Goal: Navigation & Orientation: Understand site structure

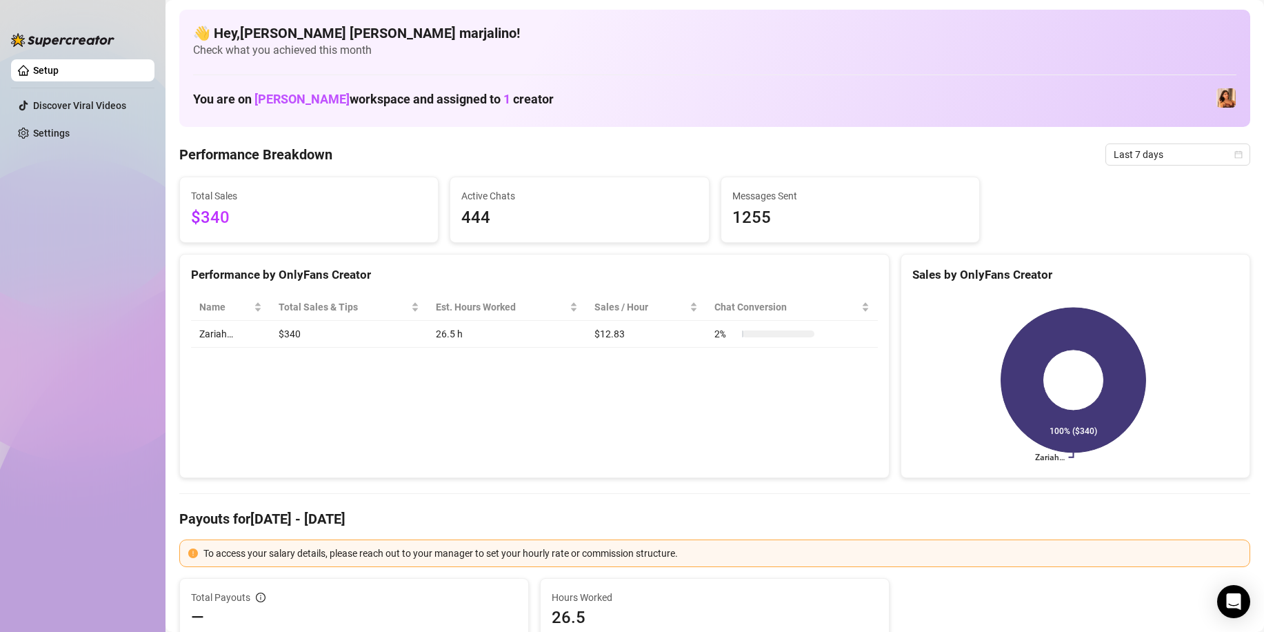
click at [754, 217] on span "1255" at bounding box center [851, 218] width 236 height 26
click at [747, 391] on div "Performance by OnlyFans Creator Name Total Sales & Tips Est. Hours Worked Sales…" at bounding box center [534, 366] width 710 height 225
click at [760, 219] on span "1255" at bounding box center [851, 218] width 236 height 26
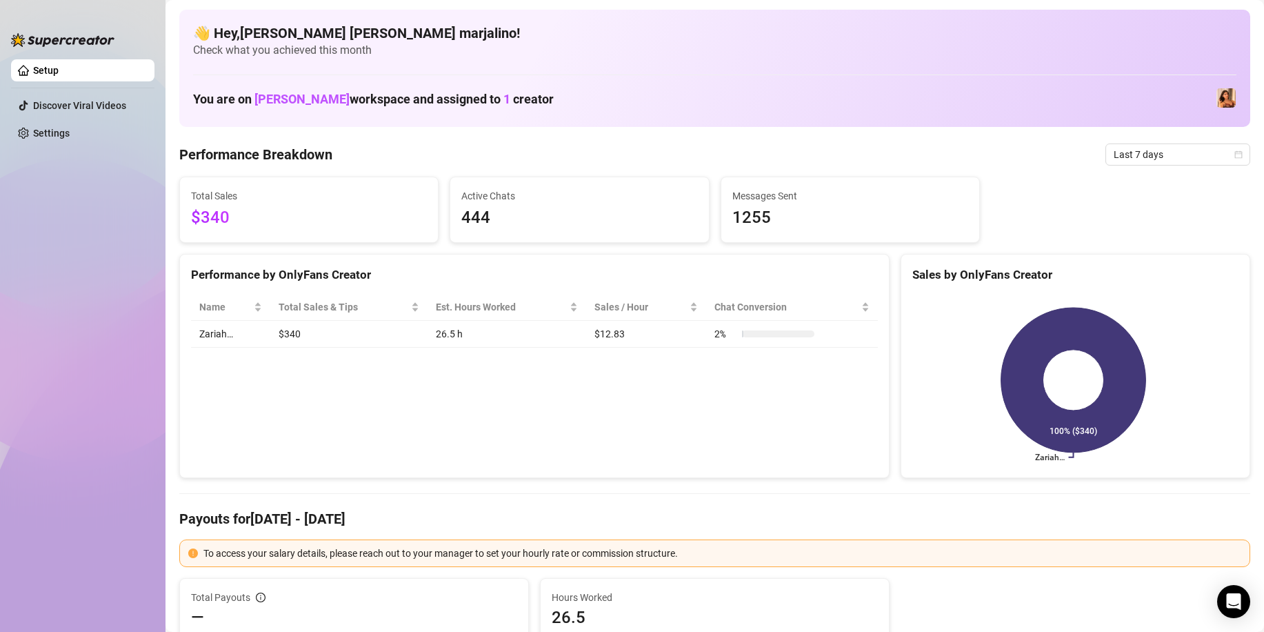
click at [760, 219] on span "1255" at bounding box center [851, 218] width 236 height 26
click at [737, 402] on div "Performance by OnlyFans Creator Name Total Sales & Tips Est. Hours Worked Sales…" at bounding box center [534, 366] width 710 height 225
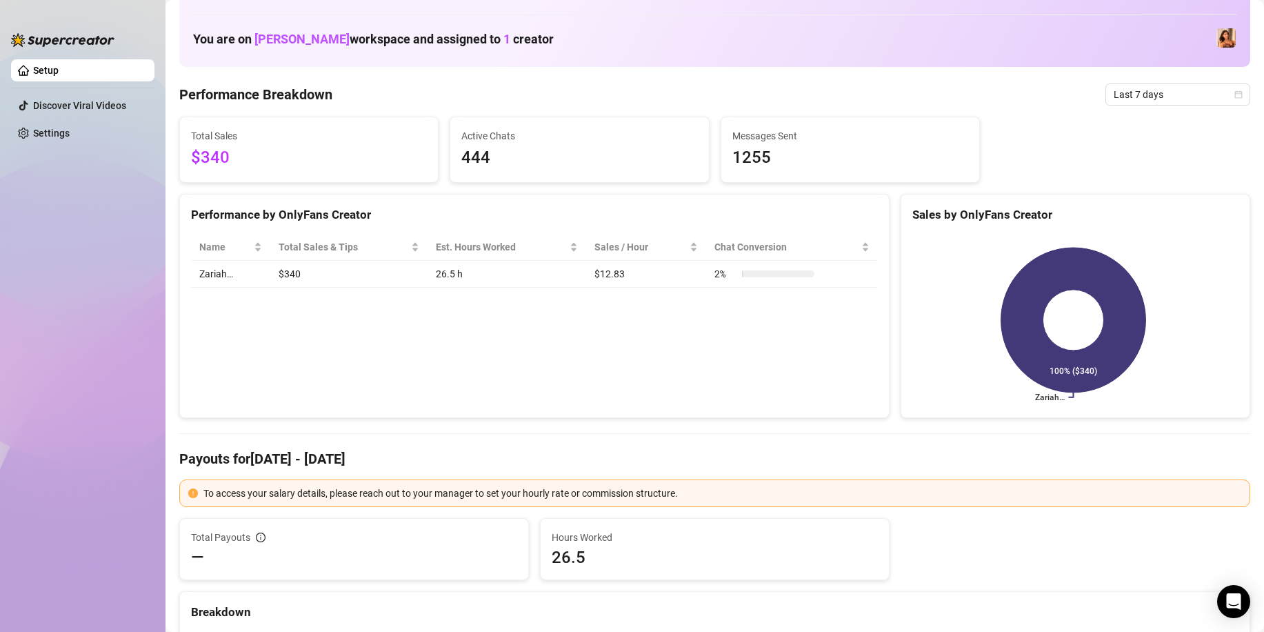
scroll to position [69, 0]
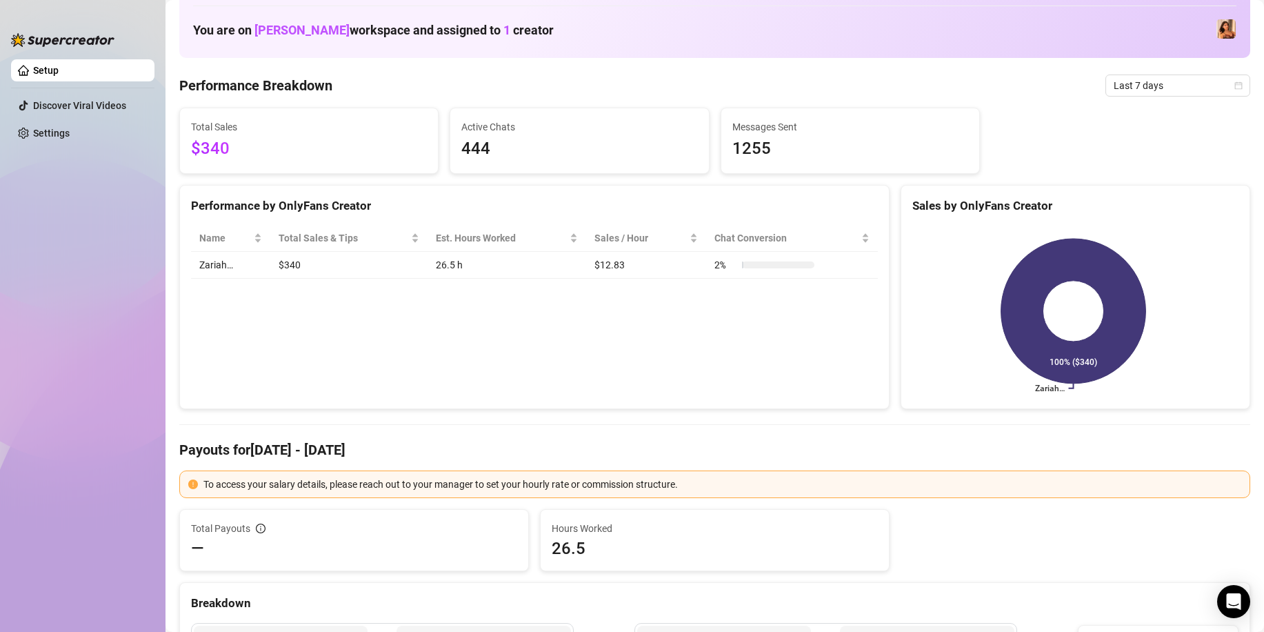
click at [535, 346] on div "Performance by OnlyFans Creator Name Total Sales & Tips Est. Hours Worked Sales…" at bounding box center [534, 297] width 710 height 225
click at [123, 236] on ul "Setup Discover Viral Videos Settings" at bounding box center [82, 334] width 143 height 560
drag, startPoint x: 925, startPoint y: 54, endPoint x: 1039, endPoint y: 0, distance: 126.8
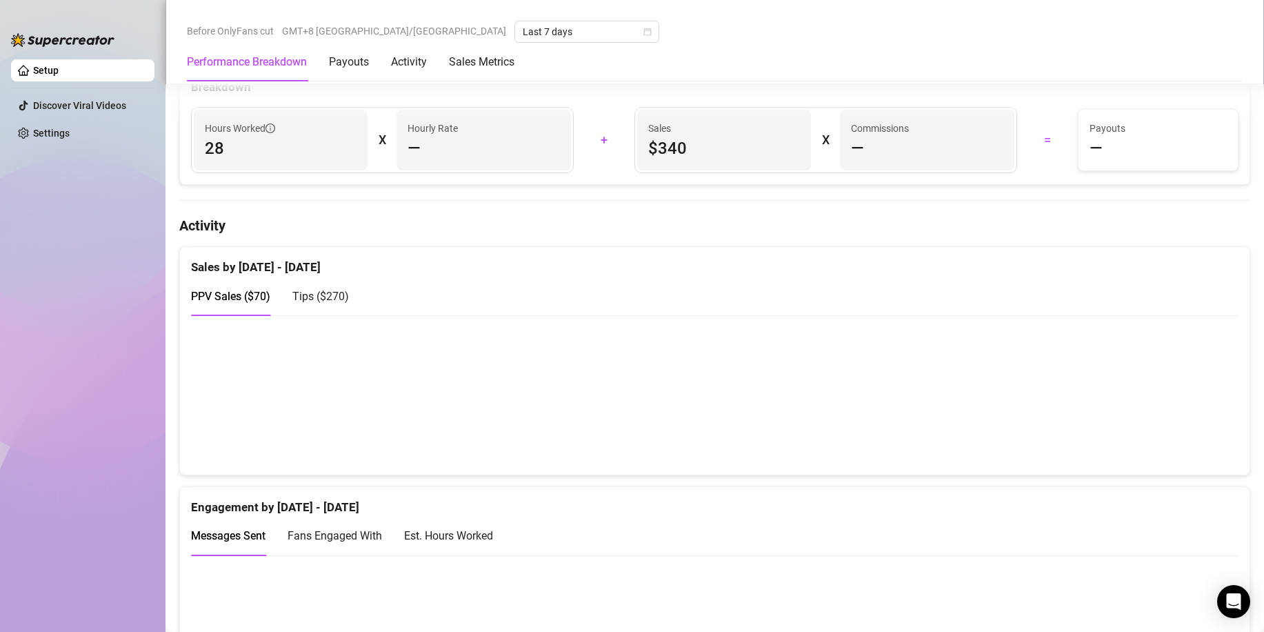
scroll to position [633, 0]
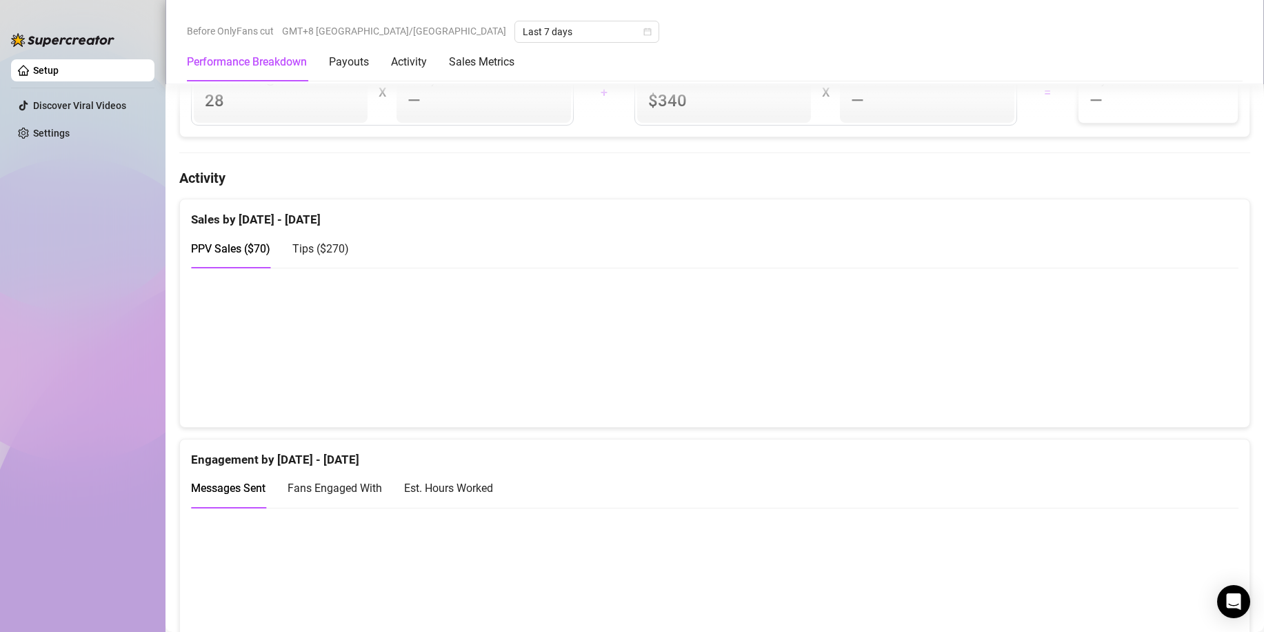
click at [1161, 366] on canvas at bounding box center [709, 347] width 1036 height 138
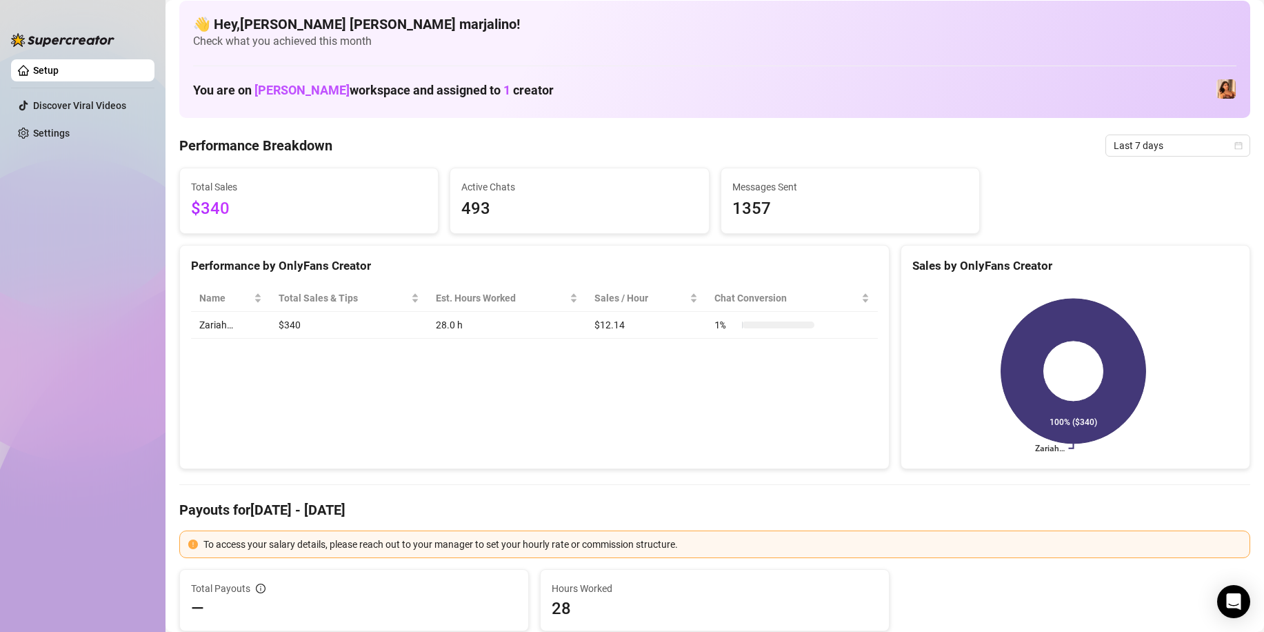
scroll to position [0, 0]
